Goal: Information Seeking & Learning: Find specific fact

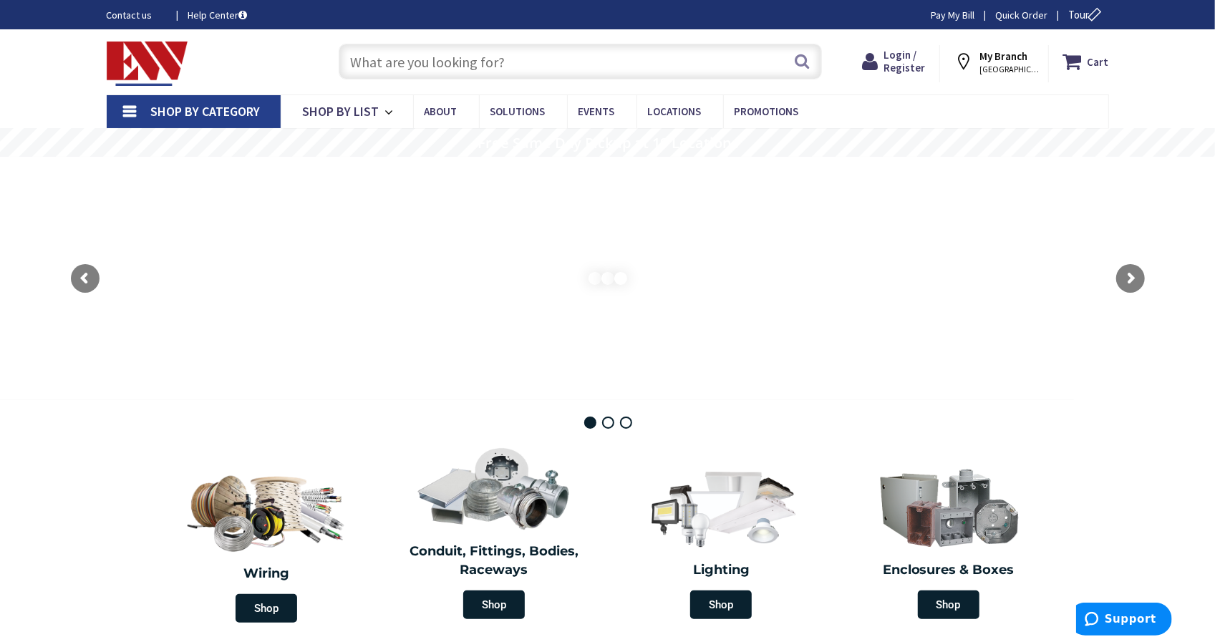
type input "[GEOGRAPHIC_DATA], [GEOGRAPHIC_DATA] &, [STREET_ADDRESS]"
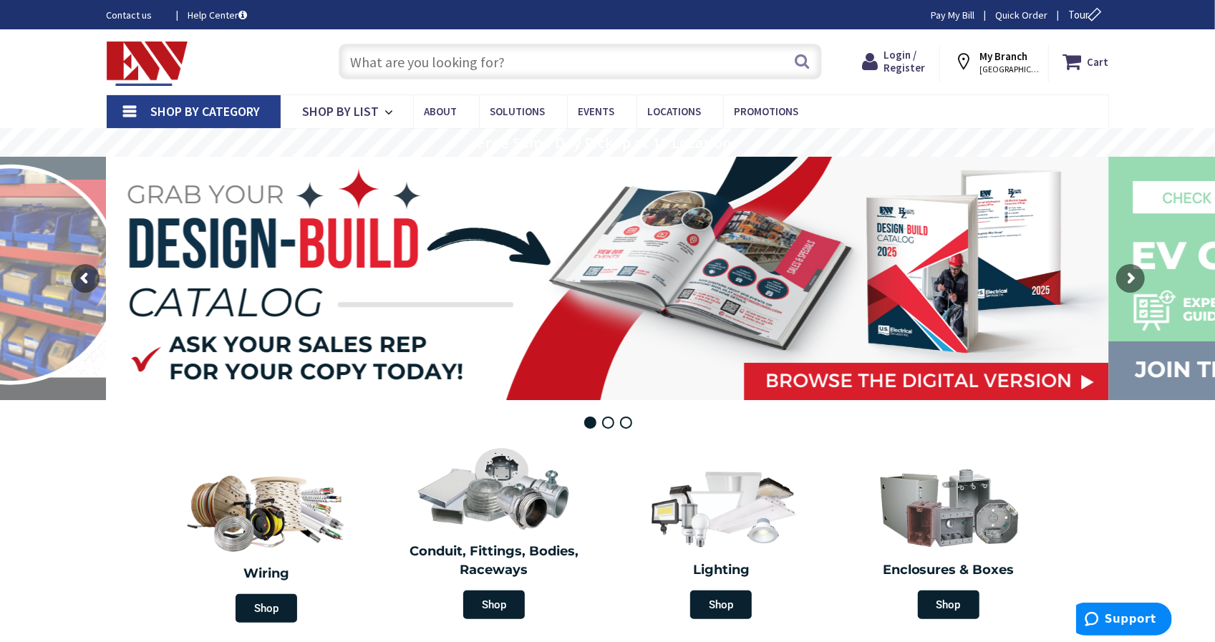
click at [573, 68] on input "text" at bounding box center [580, 62] width 483 height 36
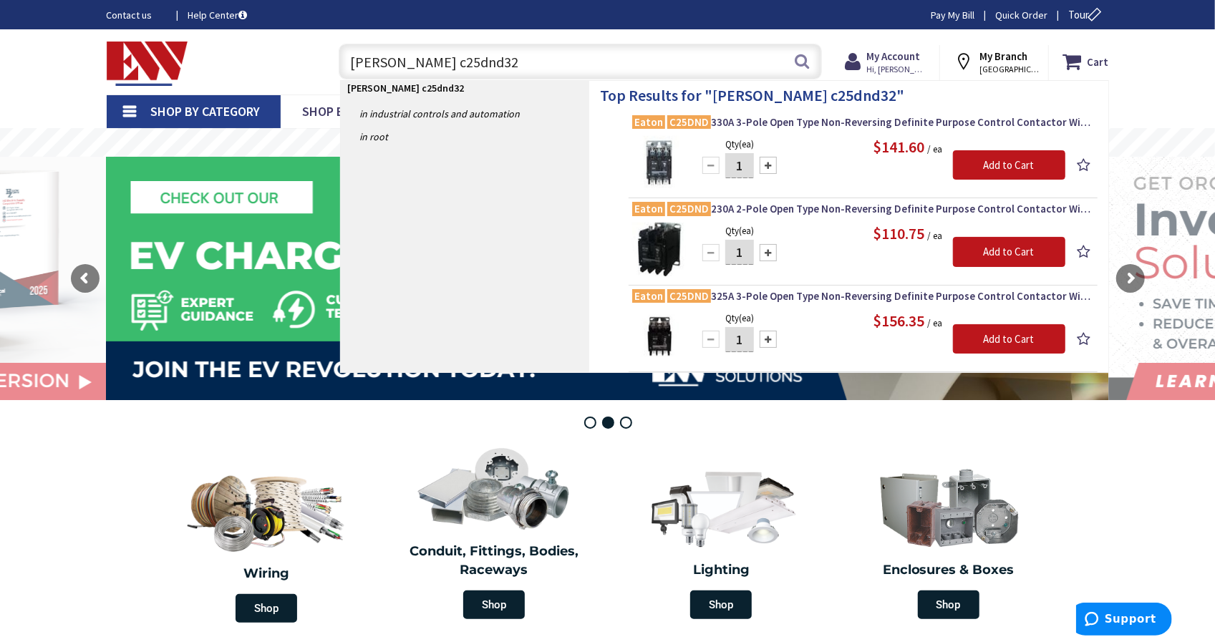
type input "eaton c25dnd325"
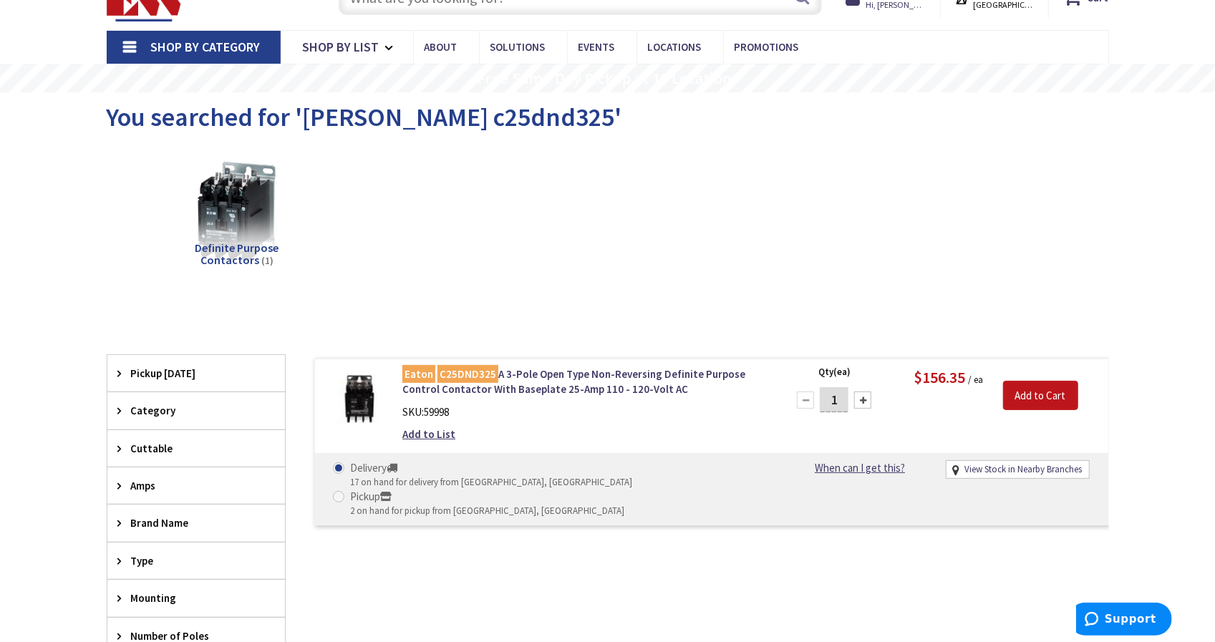
scroll to position [72, 0]
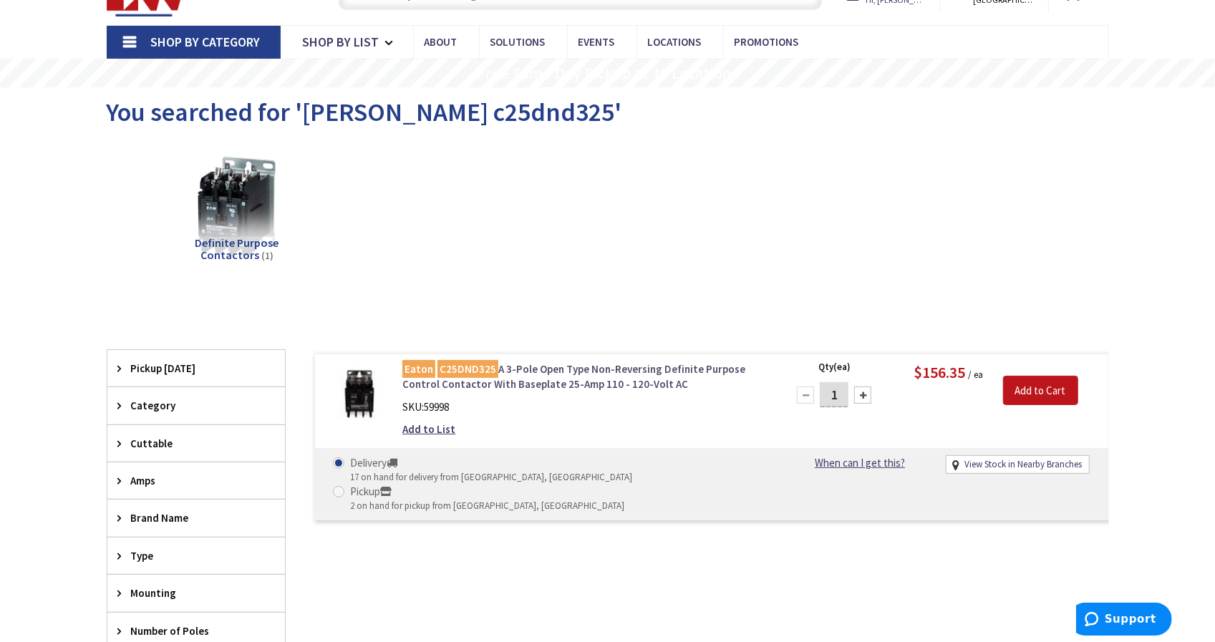
click at [551, 380] on link "Eaton C25DND325 A 3-Pole Open Type Non-Reversing Definite Purpose Control Conta…" at bounding box center [584, 376] width 364 height 31
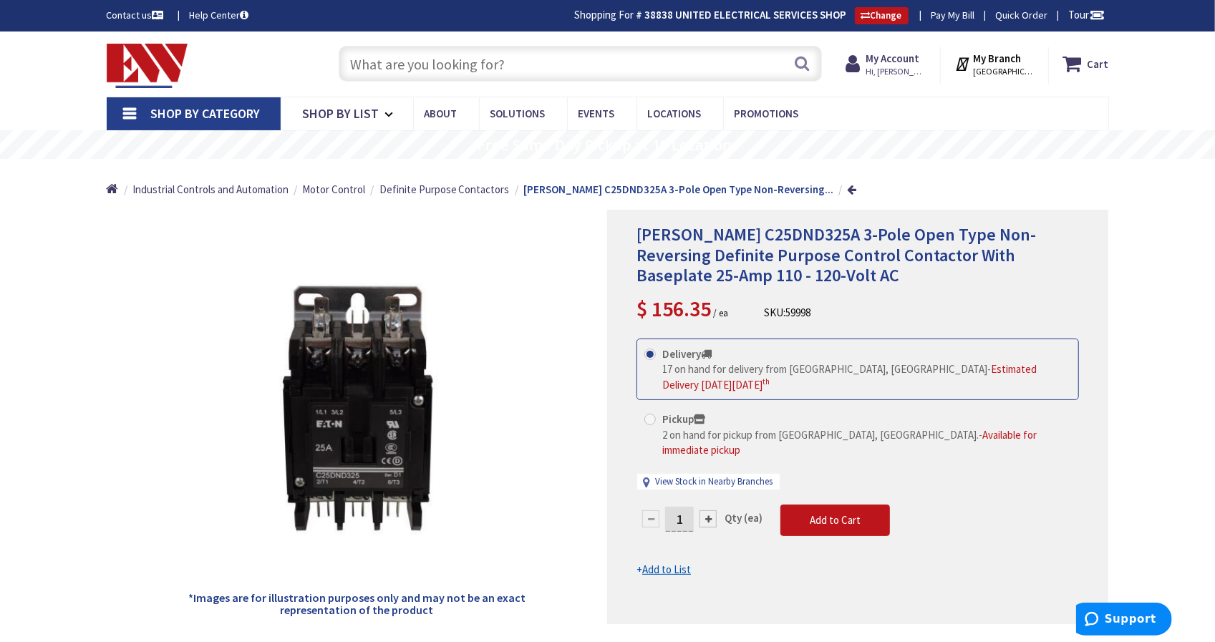
click at [552, 79] on input "text" at bounding box center [580, 64] width 483 height 36
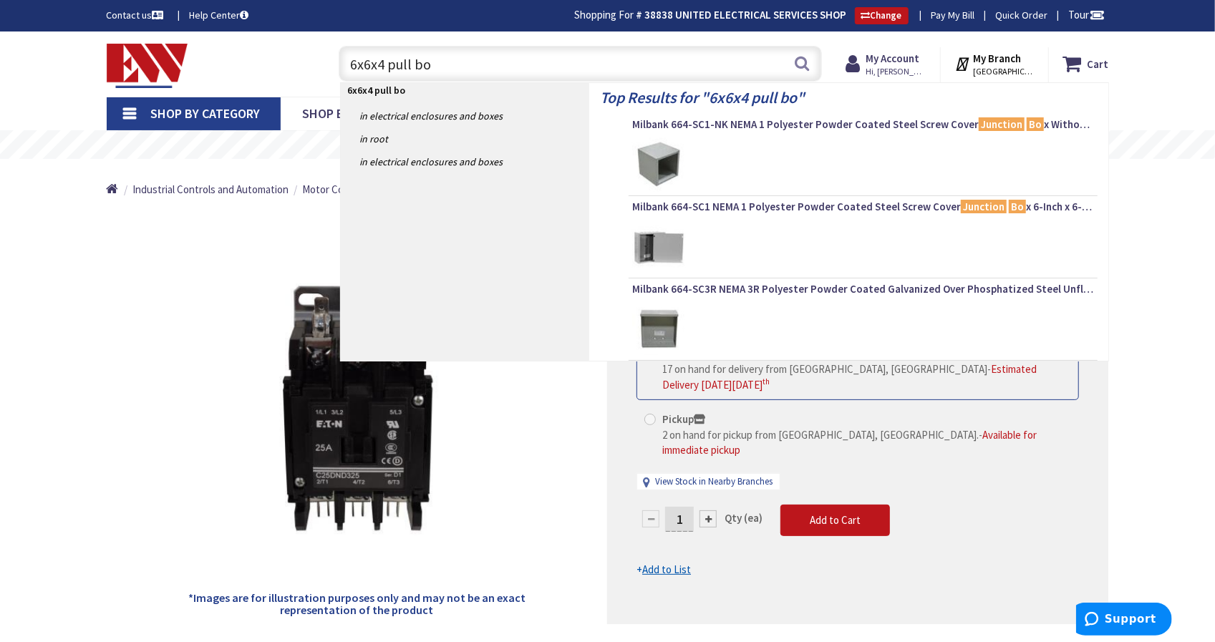
type input "6x6x4 pull box"
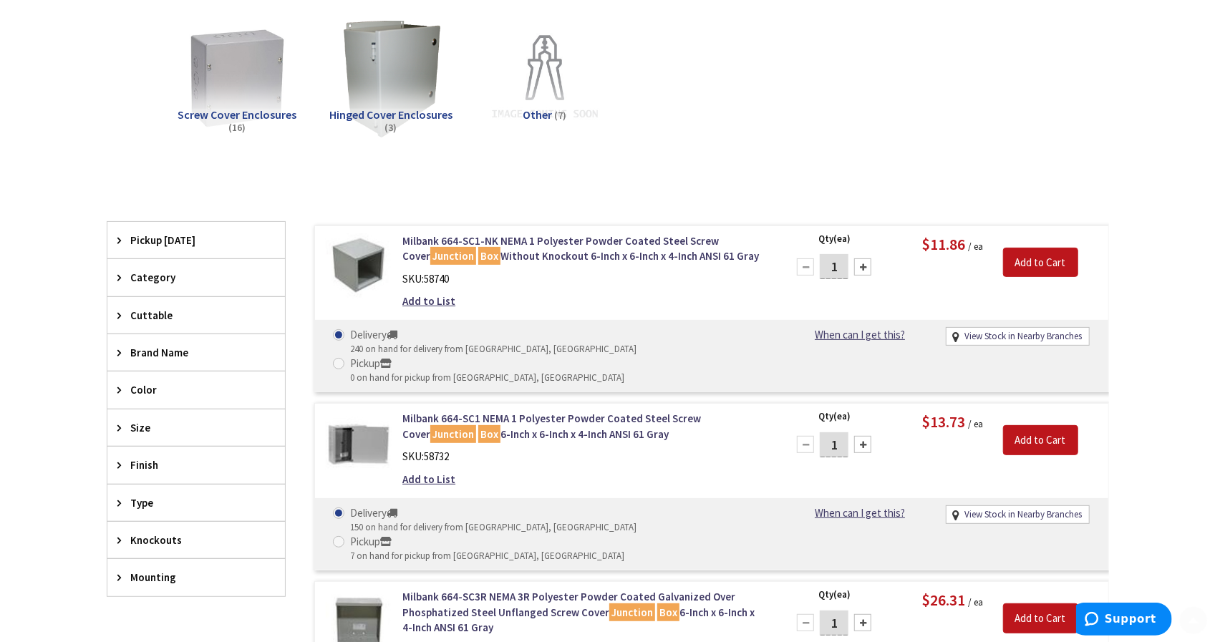
scroll to position [202, 0]
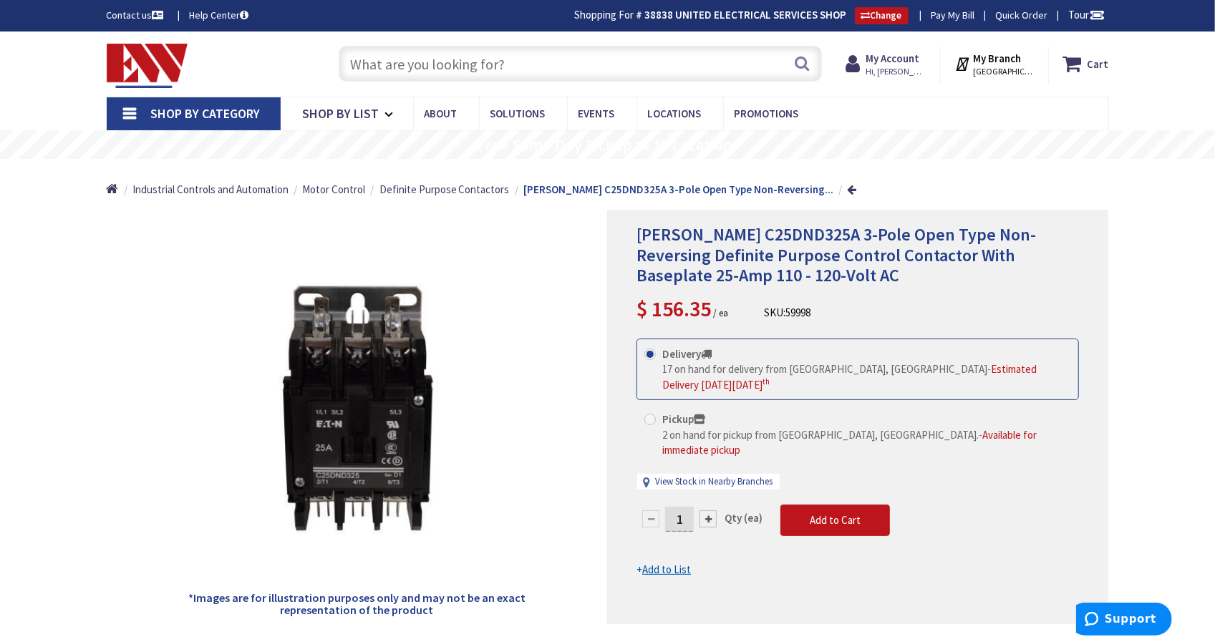
click at [563, 72] on input "text" at bounding box center [580, 64] width 483 height 36
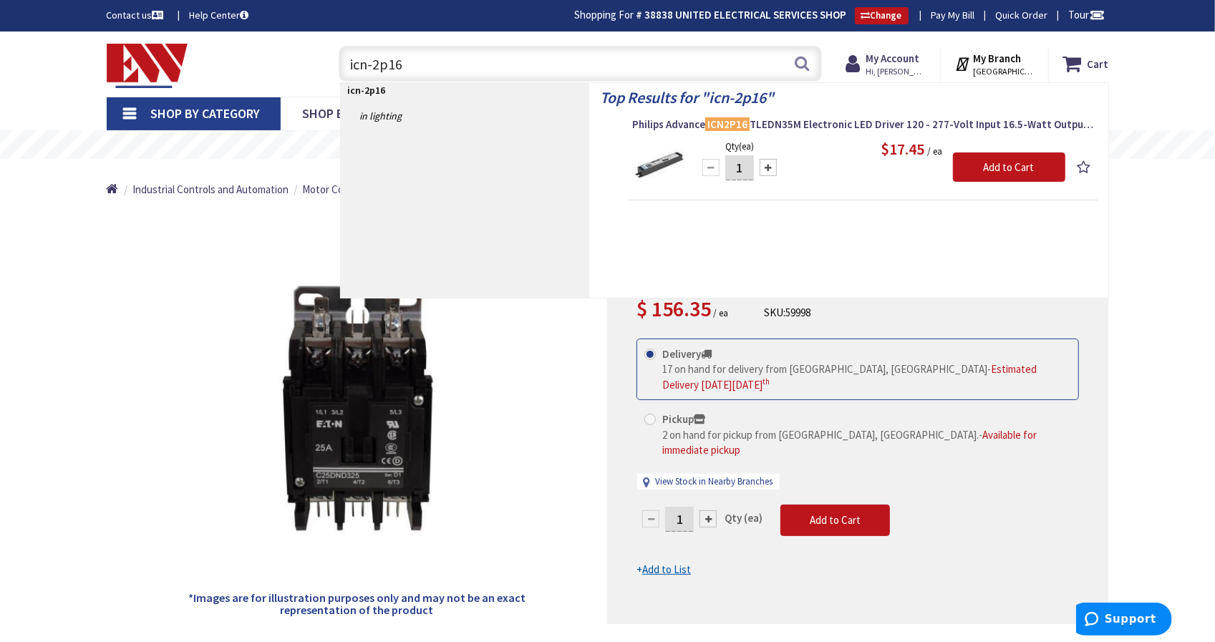
type input "icn-2p16"
